Goal: Task Accomplishment & Management: Manage account settings

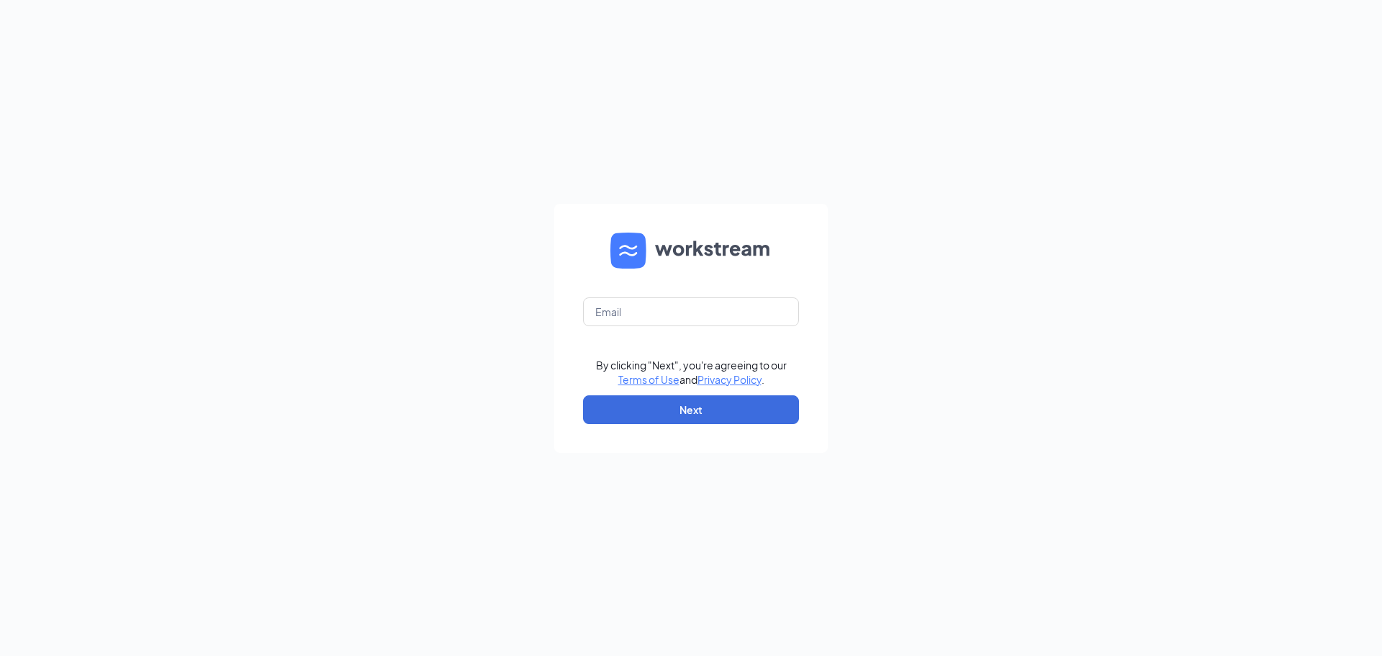
click at [711, 291] on form "By clicking "Next", you're agreeing to our Terms of Use and Privacy Policy . Ne…" at bounding box center [691, 328] width 274 height 249
click at [673, 318] on input "text" at bounding box center [691, 311] width 216 height 29
type input "tyler@culversmail.com"
click at [680, 413] on button "Next" at bounding box center [691, 409] width 216 height 29
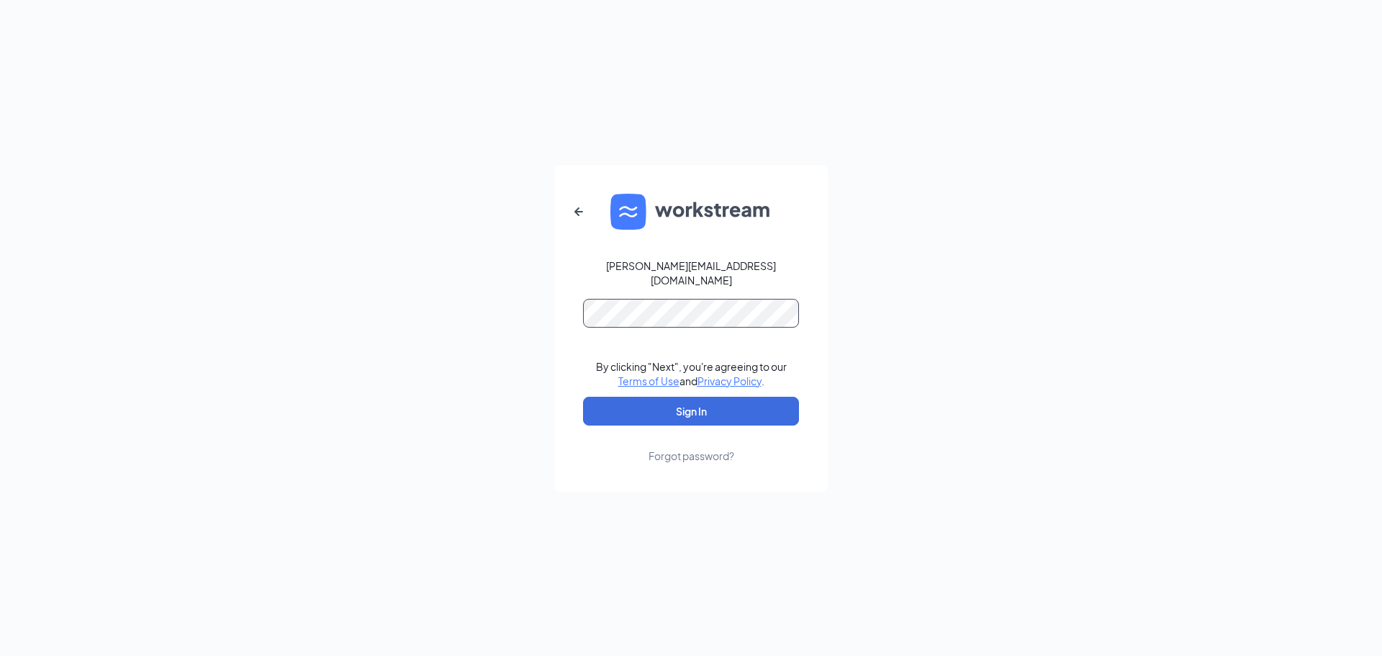
click at [583, 397] on button "Sign In" at bounding box center [691, 411] width 216 height 29
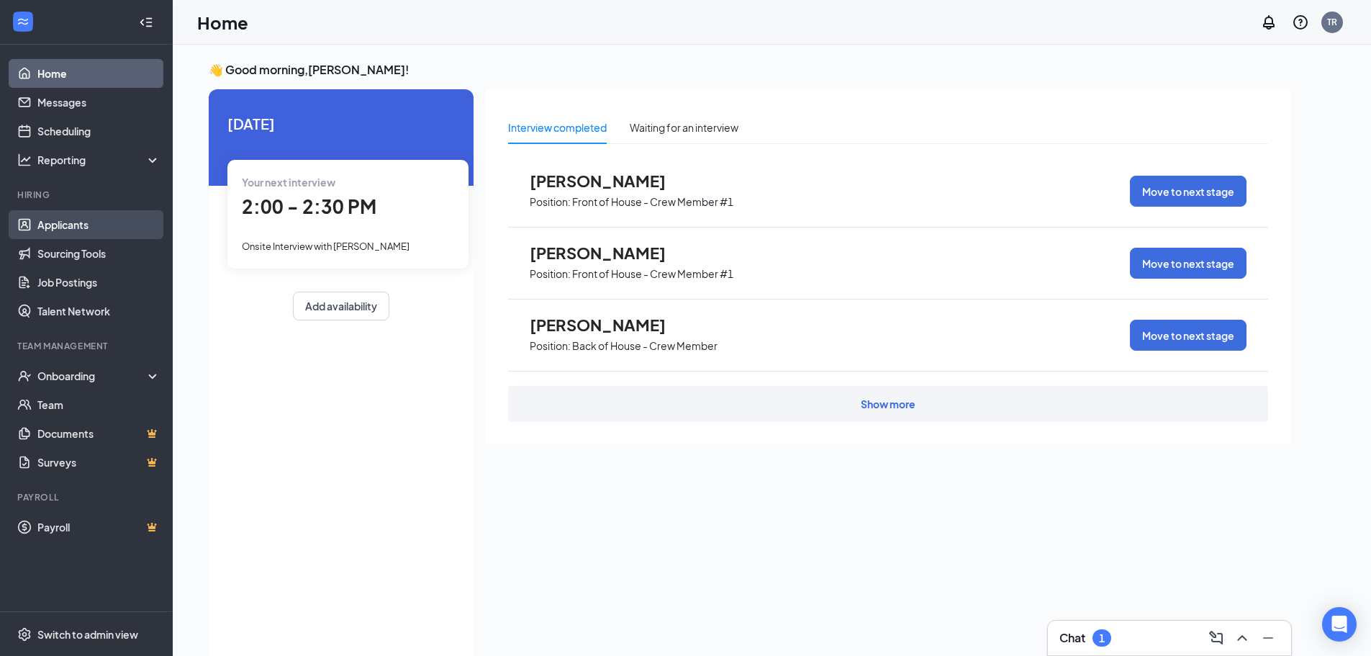
click at [99, 234] on link "Applicants" at bounding box center [98, 224] width 123 height 29
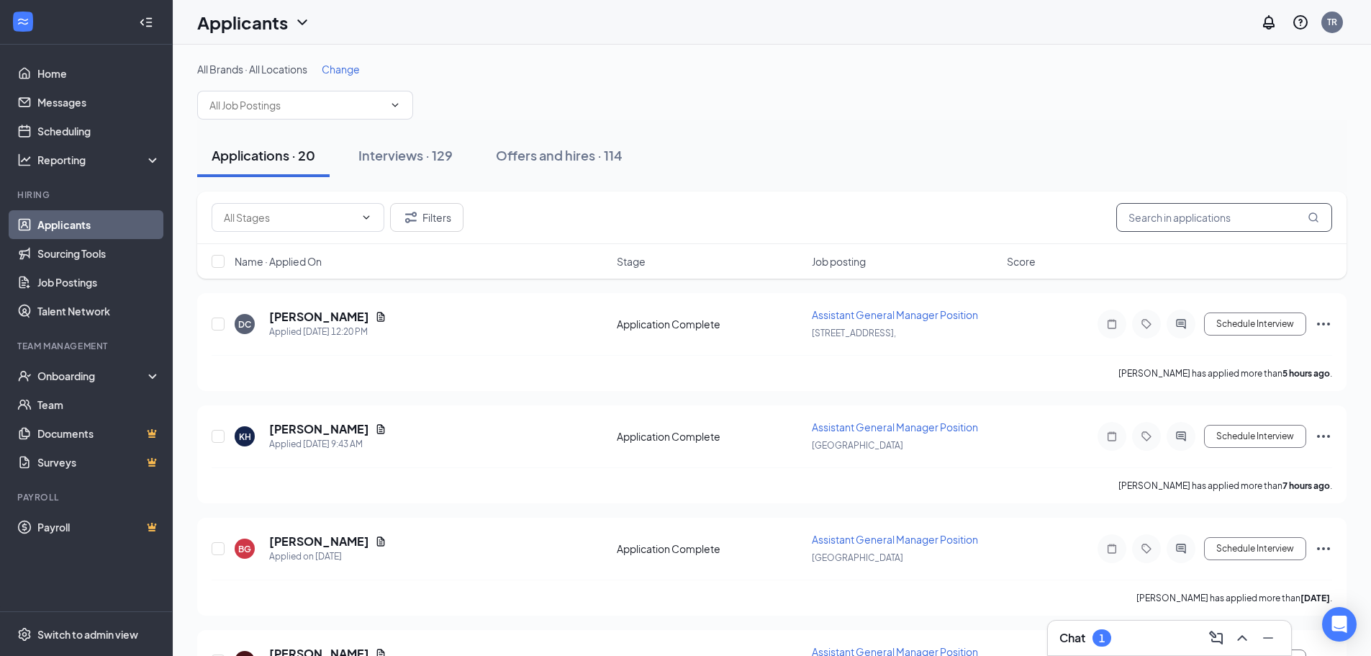
click at [1205, 216] on input "text" at bounding box center [1225, 217] width 216 height 29
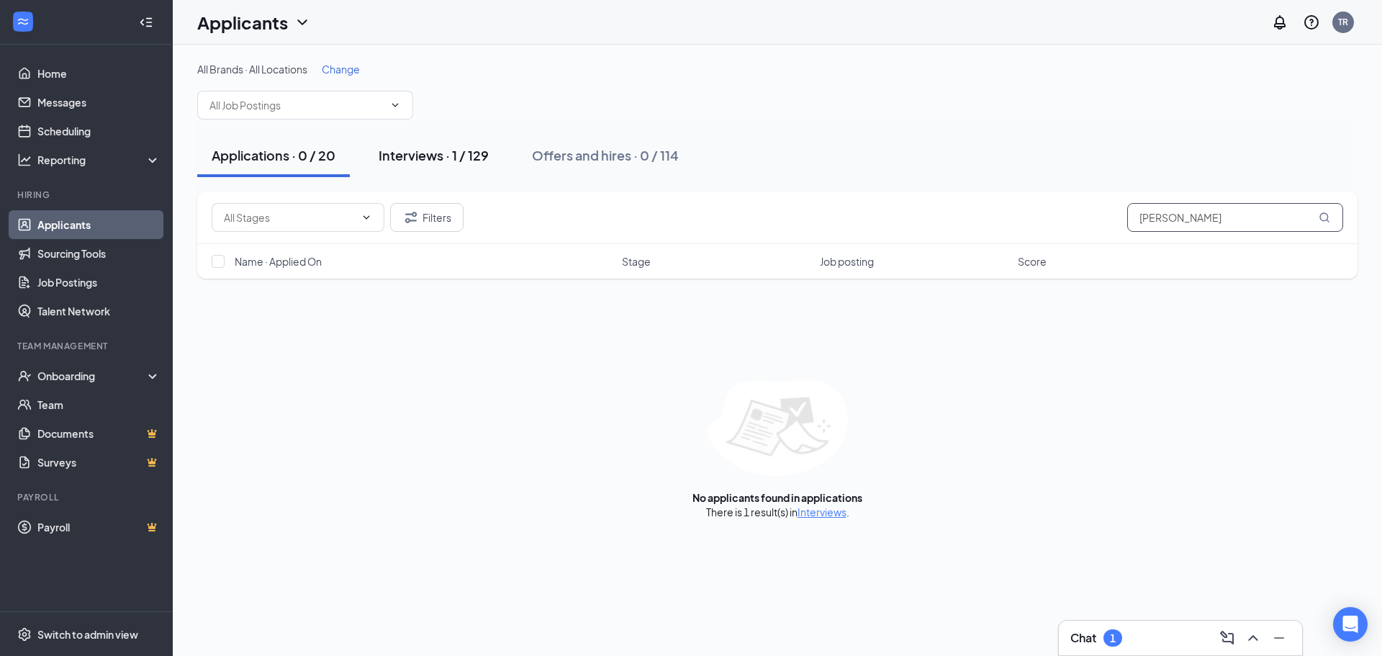
type input "[PERSON_NAME]"
click at [407, 156] on div "Interviews · 1 / 129" at bounding box center [434, 155] width 110 height 18
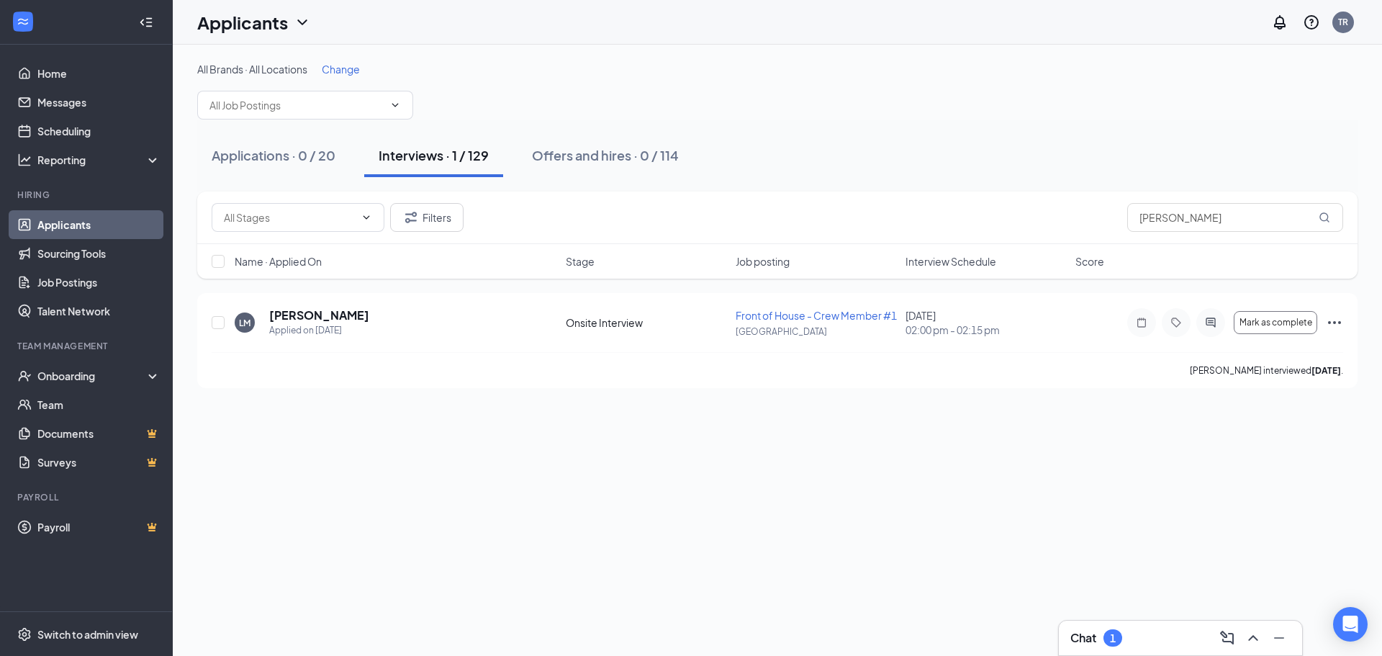
click at [712, 541] on div "All Brands · All Locations Change Applications · 0 / 20 Interviews · 1 / 129 Of…" at bounding box center [777, 350] width 1209 height 611
click at [303, 317] on h5 "[PERSON_NAME]" at bounding box center [319, 315] width 100 height 16
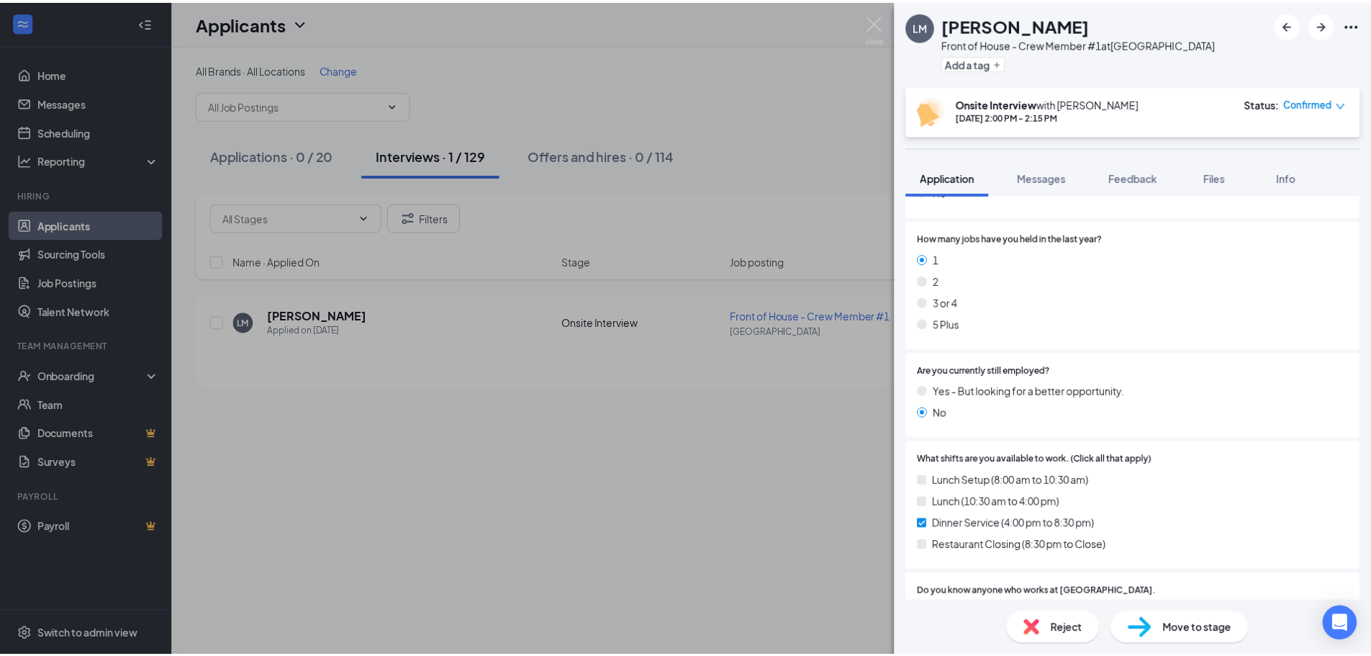
scroll to position [859, 0]
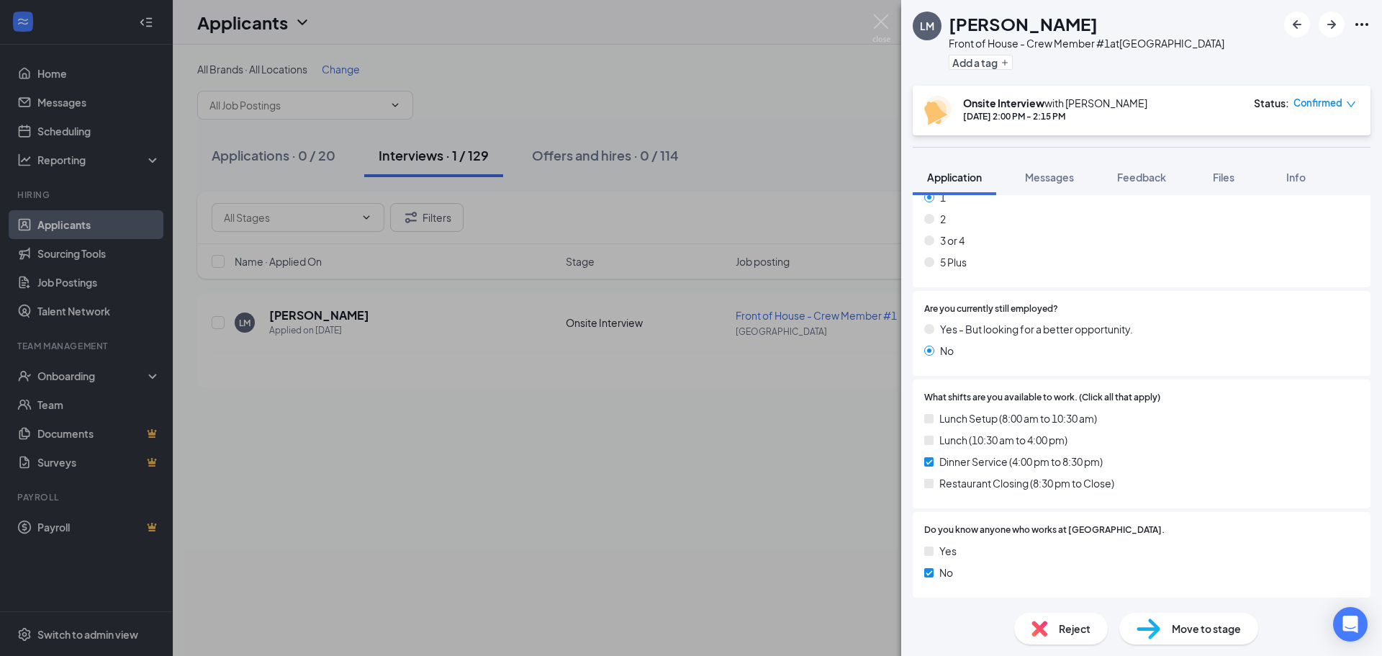
click at [556, 482] on div "LM [PERSON_NAME] Front of House - Crew Member #1 at [GEOGRAPHIC_DATA] Add a tag…" at bounding box center [691, 328] width 1382 height 656
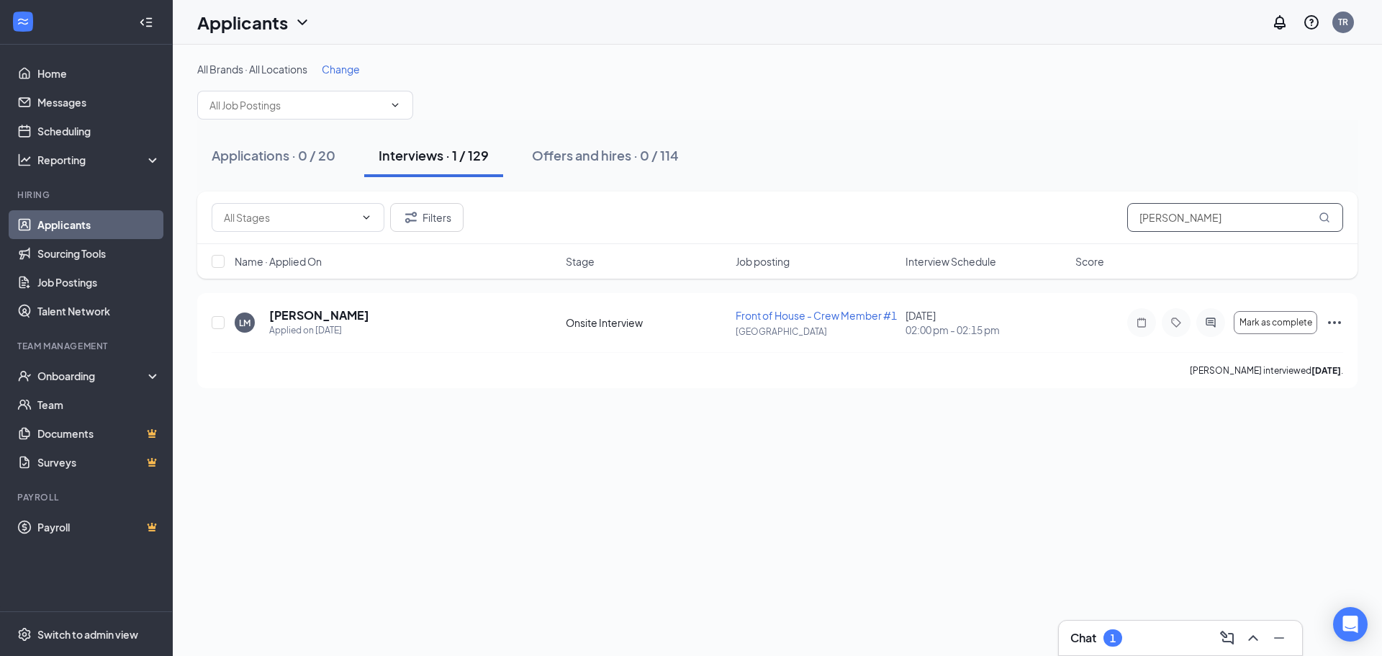
drag, startPoint x: 1218, startPoint y: 224, endPoint x: 1052, endPoint y: 214, distance: 166.6
click at [1052, 214] on div "Filters [PERSON_NAME]" at bounding box center [778, 217] width 1132 height 29
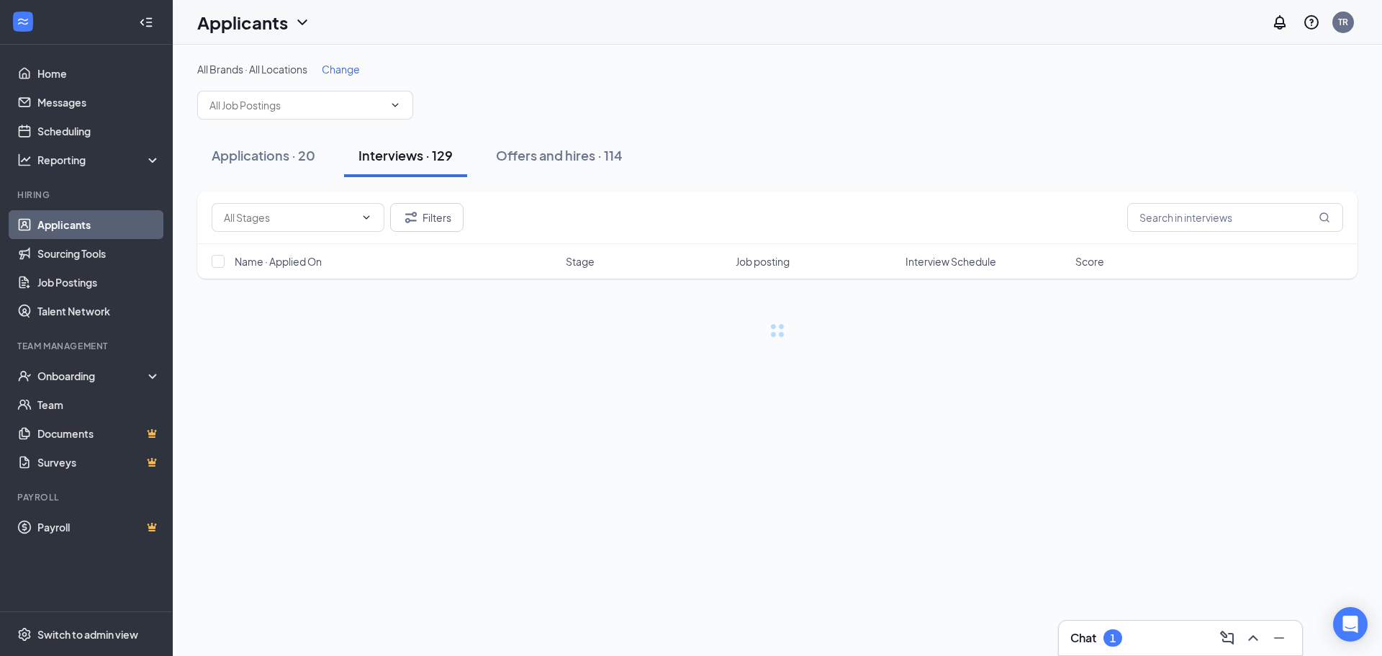
click at [878, 555] on div "All Brands · All Locations Change Applications · 20 Interviews · 129 Offers and…" at bounding box center [777, 350] width 1209 height 611
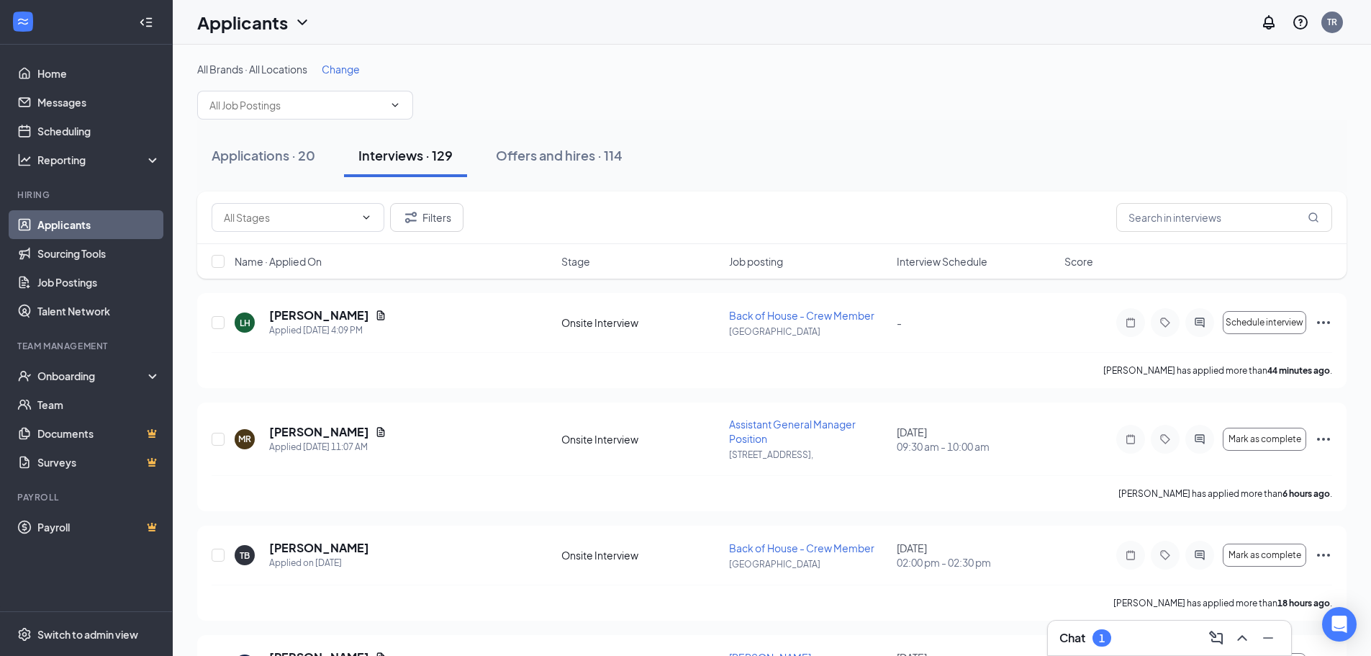
click at [959, 81] on div "All Brands · All Locations Change" at bounding box center [772, 91] width 1150 height 58
click at [1100, 644] on div "1" at bounding box center [1102, 637] width 19 height 17
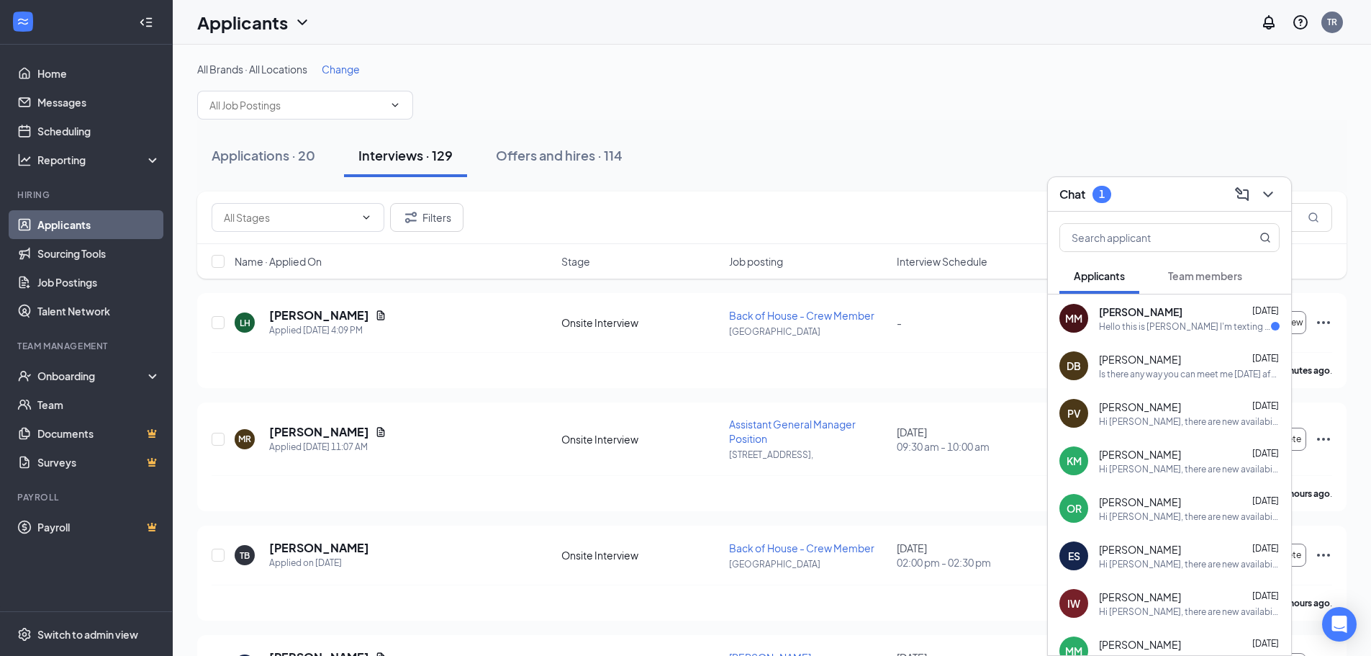
click at [1219, 320] on div "Hello this is [PERSON_NAME] I'm texting for an update about my interview. I had…" at bounding box center [1185, 326] width 172 height 12
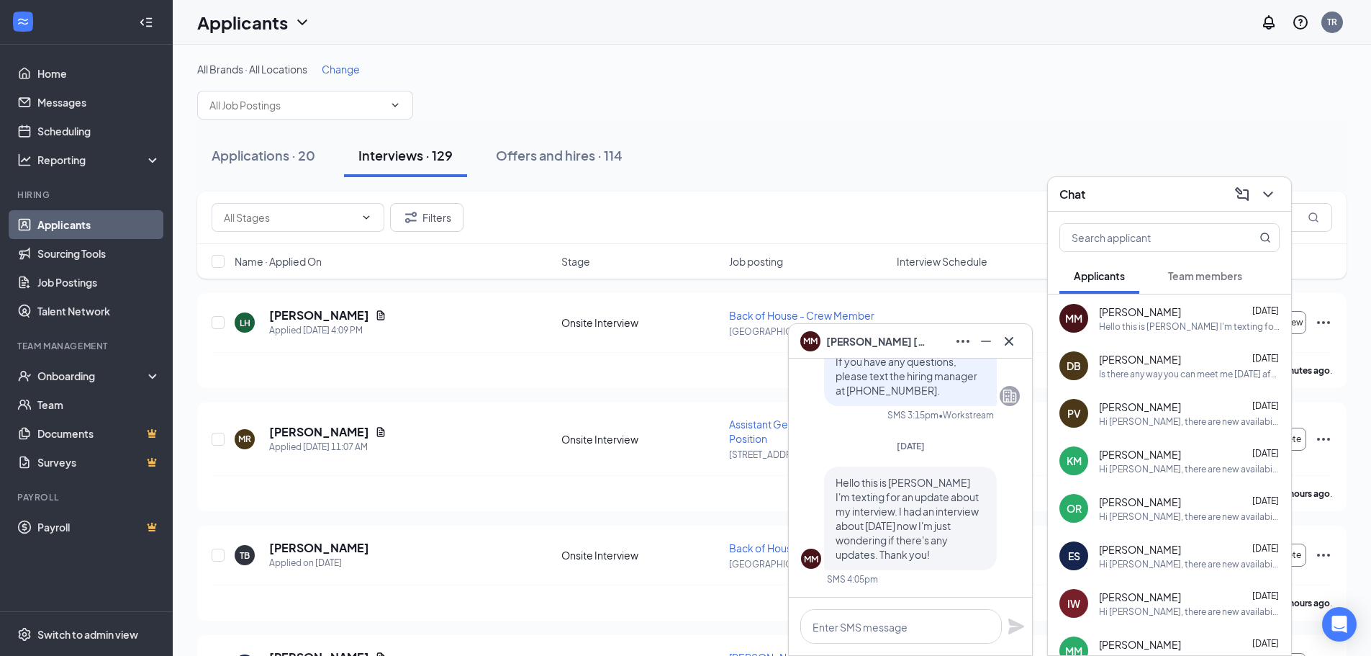
click at [1112, 194] on div "Chat" at bounding box center [1170, 194] width 220 height 22
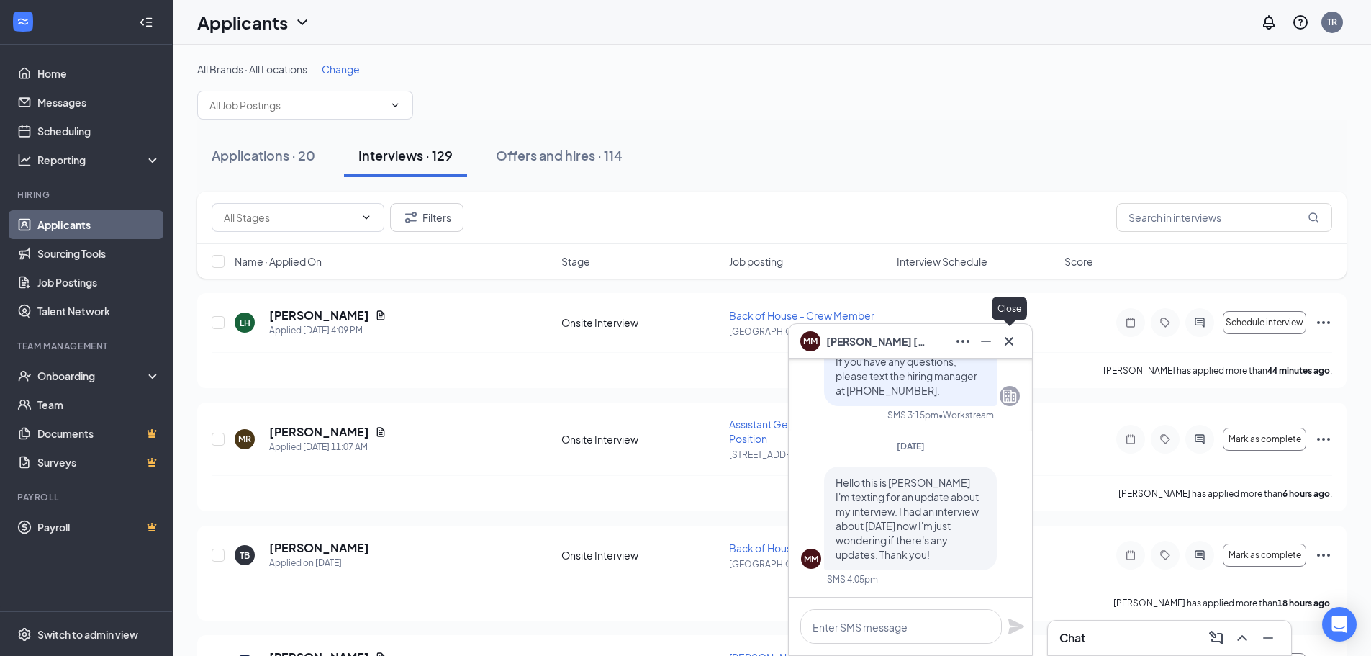
click at [1008, 341] on icon "Cross" at bounding box center [1009, 341] width 17 height 17
